Goal: Find contact information: Find contact information

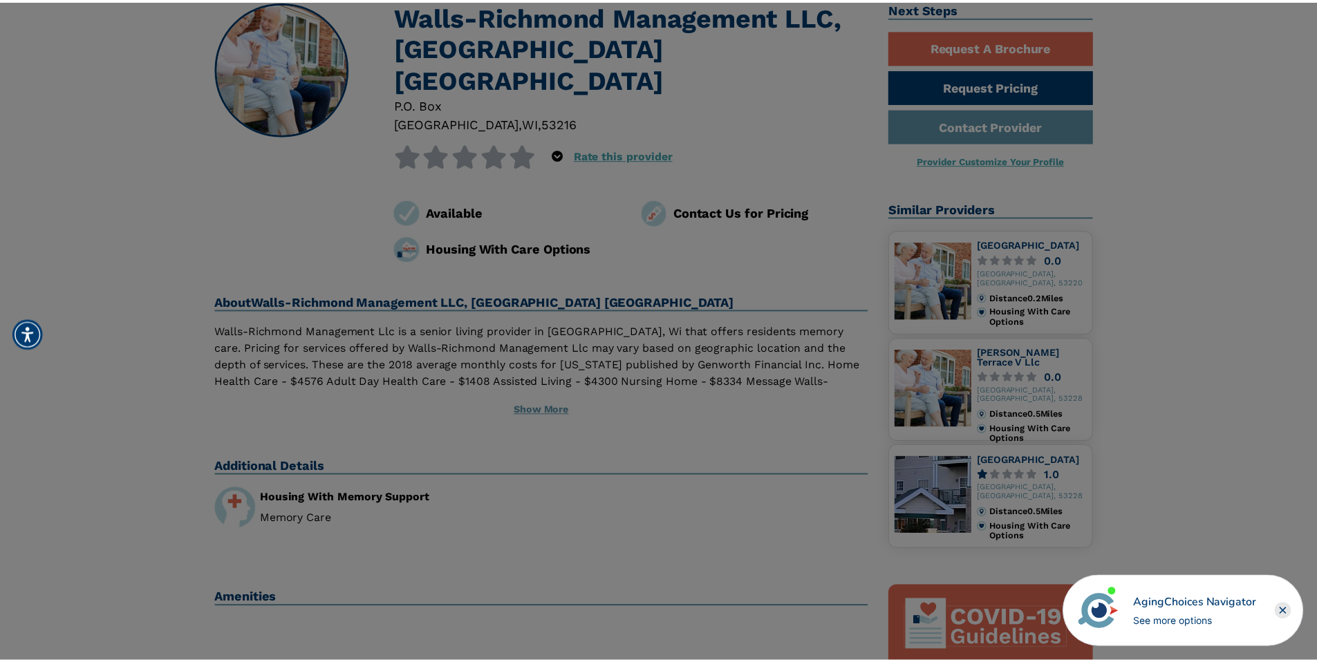
scroll to position [120, 0]
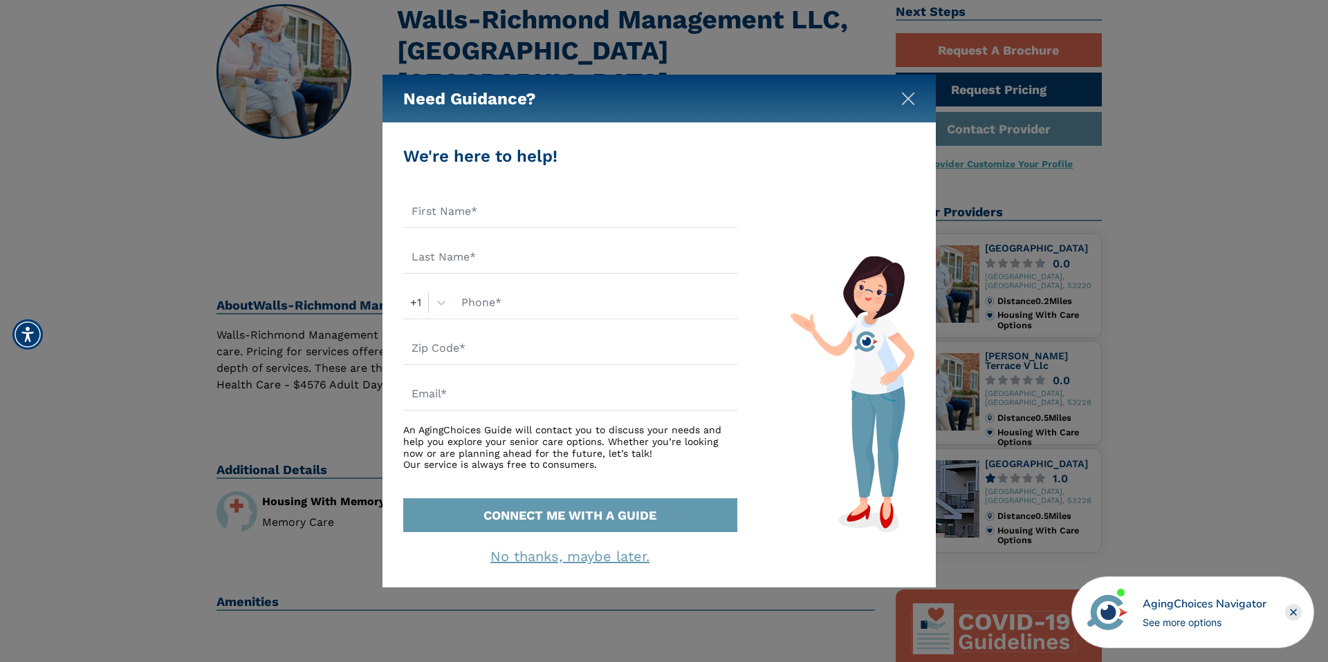
click at [901, 103] on img "Close" at bounding box center [908, 99] width 14 height 14
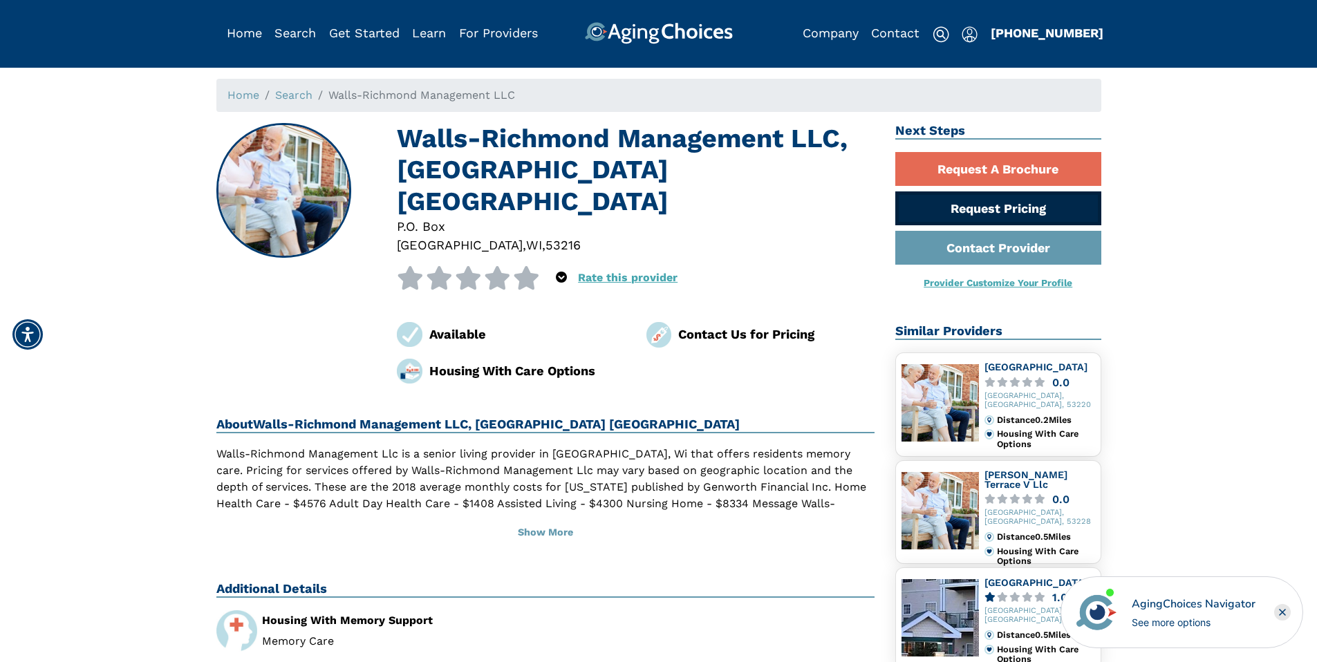
scroll to position [0, 0]
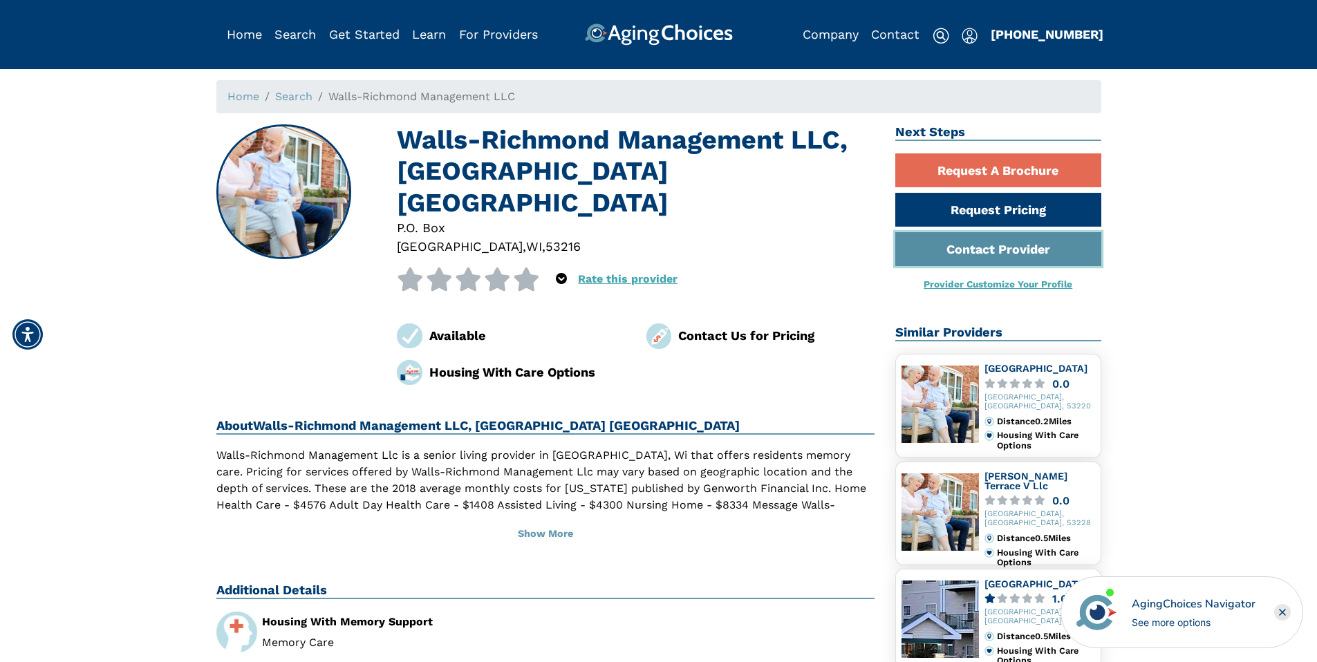
click at [975, 254] on link "Contact Provider" at bounding box center [998, 249] width 206 height 34
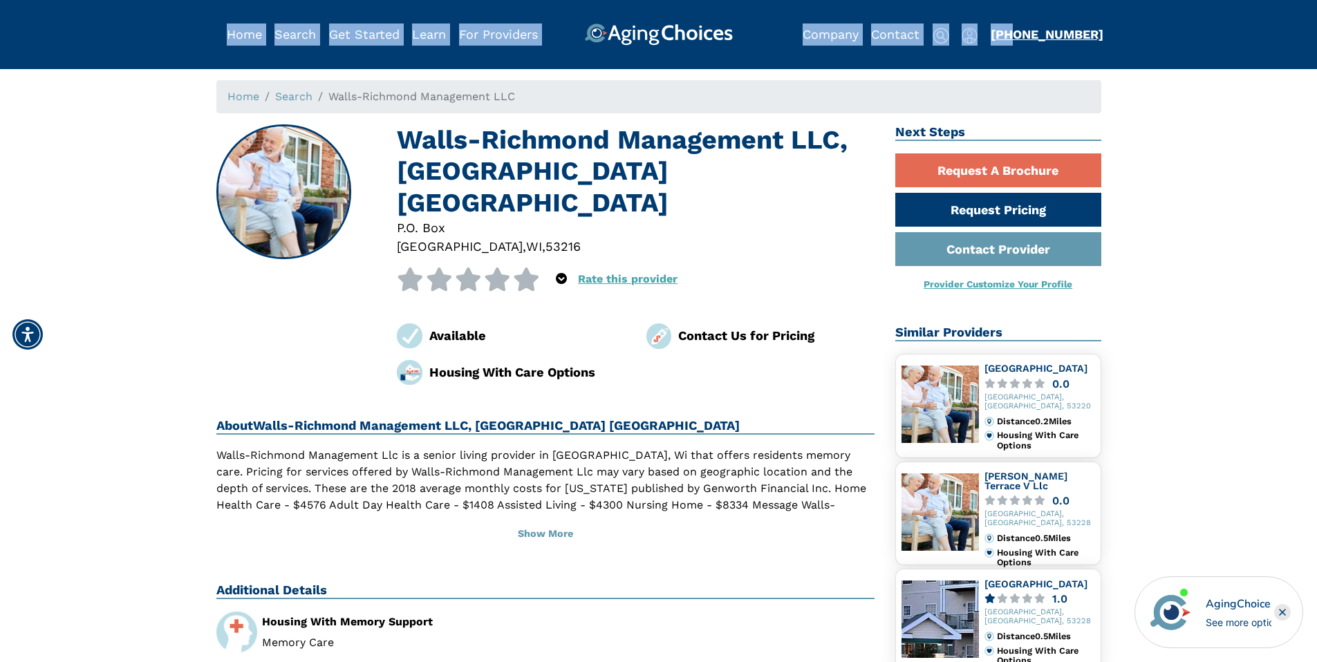
drag, startPoint x: 1104, startPoint y: 34, endPoint x: 1011, endPoint y: 35, distance: 93.3
click at [1011, 35] on div "Home Search Browse Get Started Learn For Providers Company Contact Sign In Sign…" at bounding box center [658, 23] width 1317 height 46
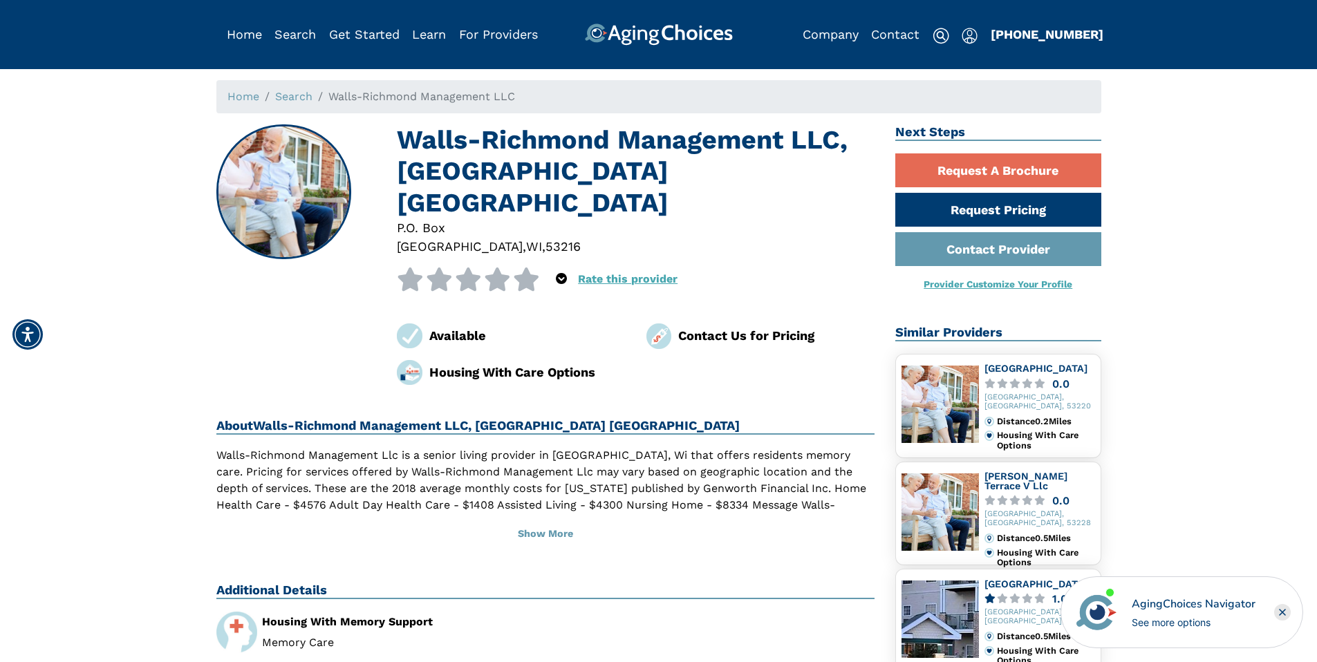
click at [1216, 207] on div "Home Search Walls-Richmond Management LLC Walls-Richmond Management LLC, [GEOGR…" at bounding box center [658, 635] width 1296 height 1110
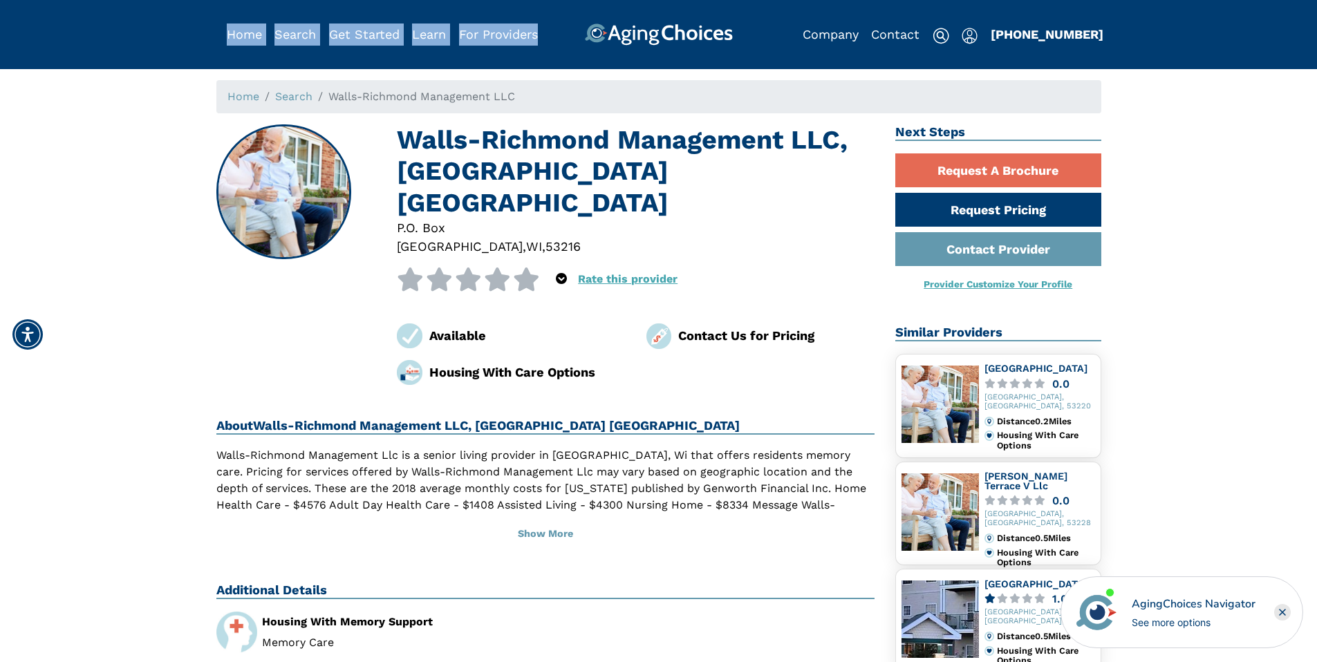
drag, startPoint x: 989, startPoint y: 35, endPoint x: 1095, endPoint y: 43, distance: 106.1
click at [1095, 43] on div "Home Search Browse Get Started Learn For Providers Company Contact Sign In Sign…" at bounding box center [658, 23] width 885 height 46
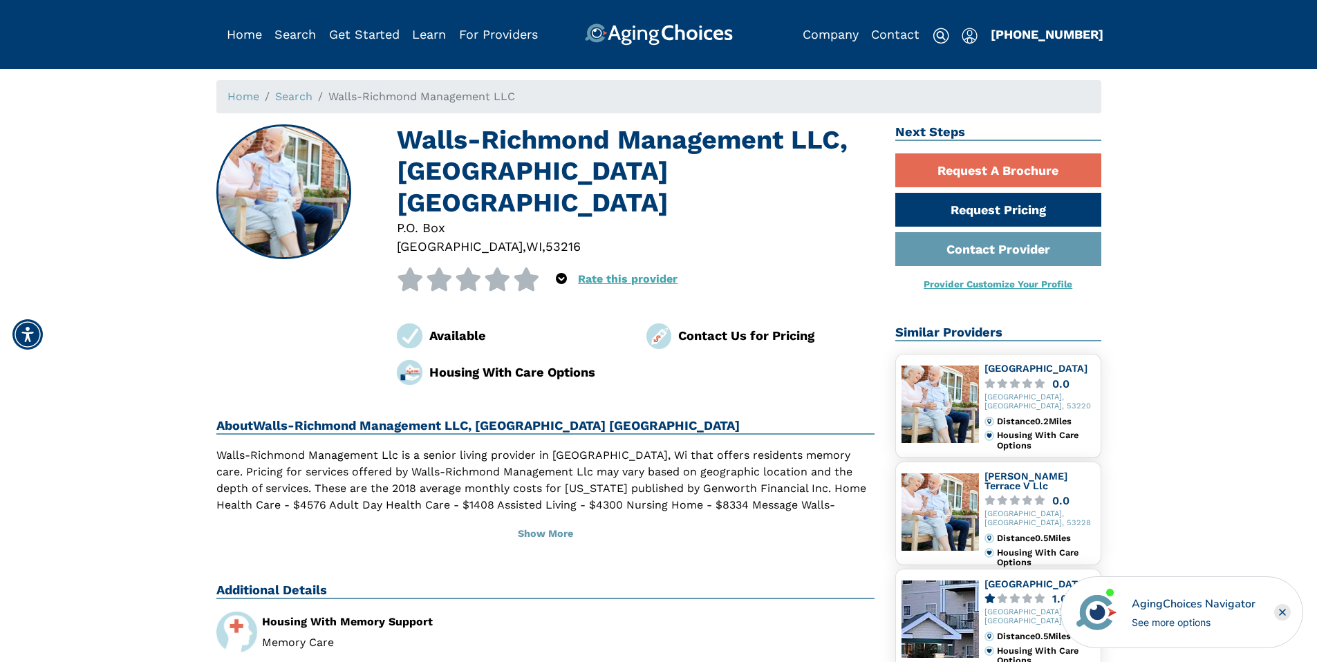
click at [1164, 196] on div "Home Search Walls-Richmond Management LLC Walls-Richmond Management LLC, [GEOGR…" at bounding box center [658, 635] width 1296 height 1110
drag, startPoint x: 1063, startPoint y: 32, endPoint x: 990, endPoint y: 32, distance: 73.3
click at [991, 32] on div "[PHONE_NUMBER]" at bounding box center [1041, 35] width 100 height 22
copy link "[PHONE_NUMBER]"
